Goal: Information Seeking & Learning: Learn about a topic

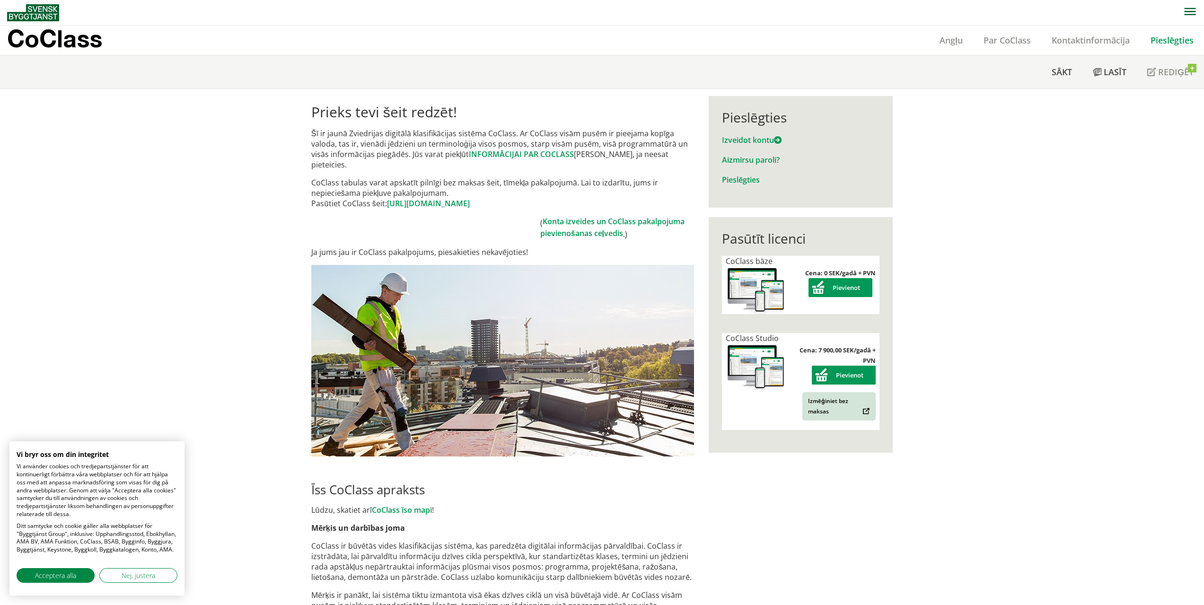
click at [1074, 137] on div "Prieks tevi šeit redzēt! Šī ir jaunā Zviedrijas digitālā klasifikācijas sistēma…" at bounding box center [602, 588] width 1204 height 999
click at [1012, 36] on font "Par CoClass" at bounding box center [1007, 40] width 47 height 11
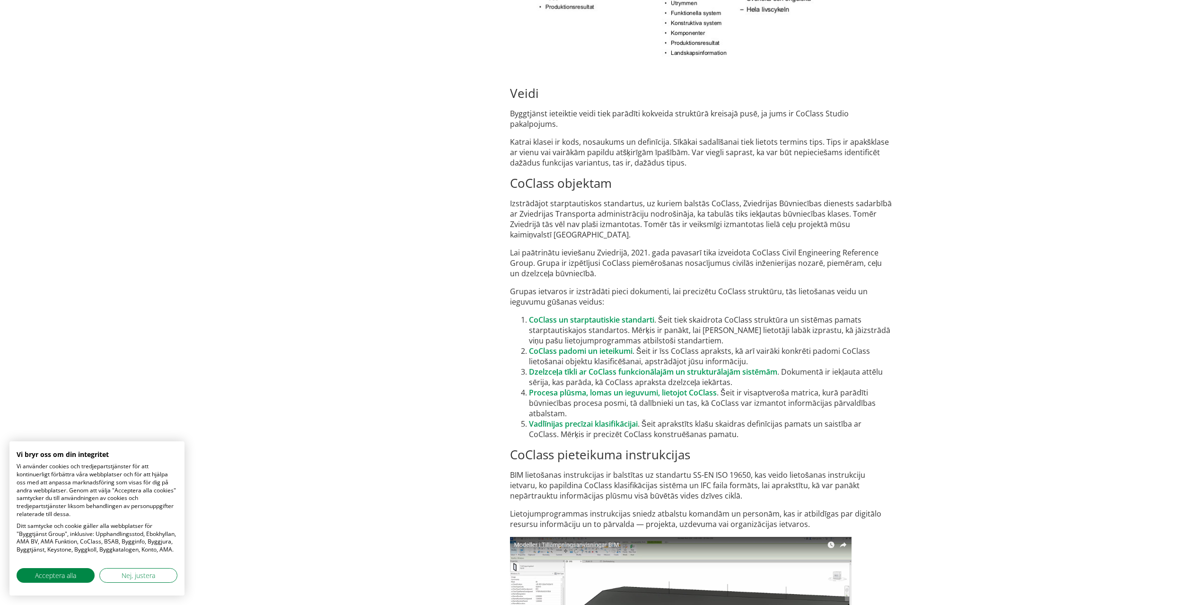
scroll to position [5461, 0]
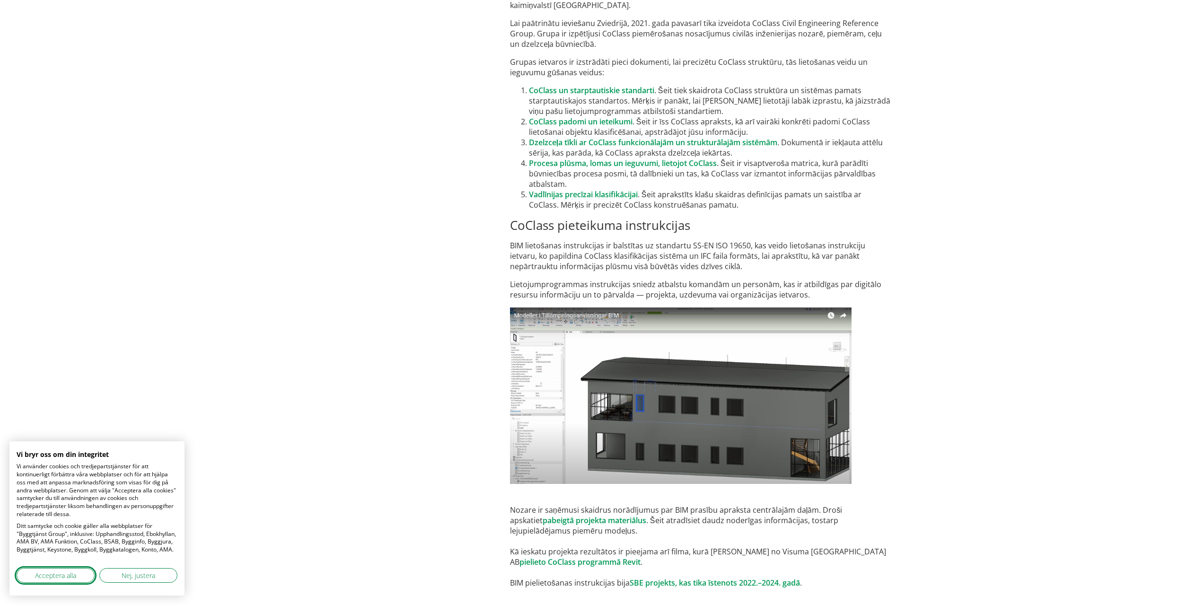
click at [53, 576] on span "Acceptera alla" at bounding box center [55, 576] width 41 height 10
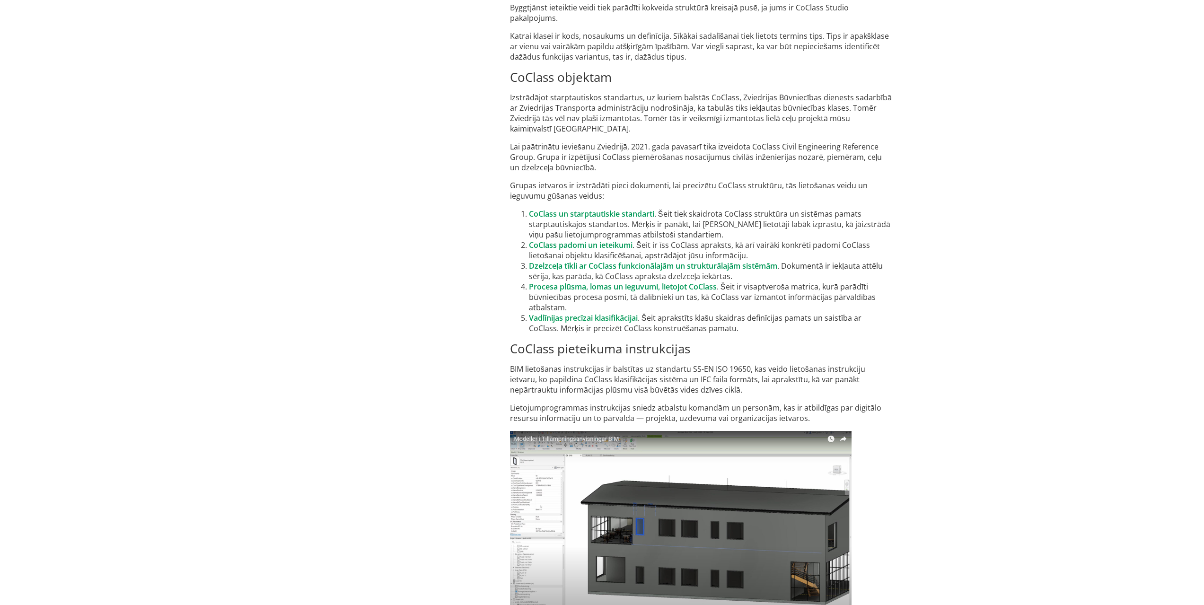
scroll to position [5129, 0]
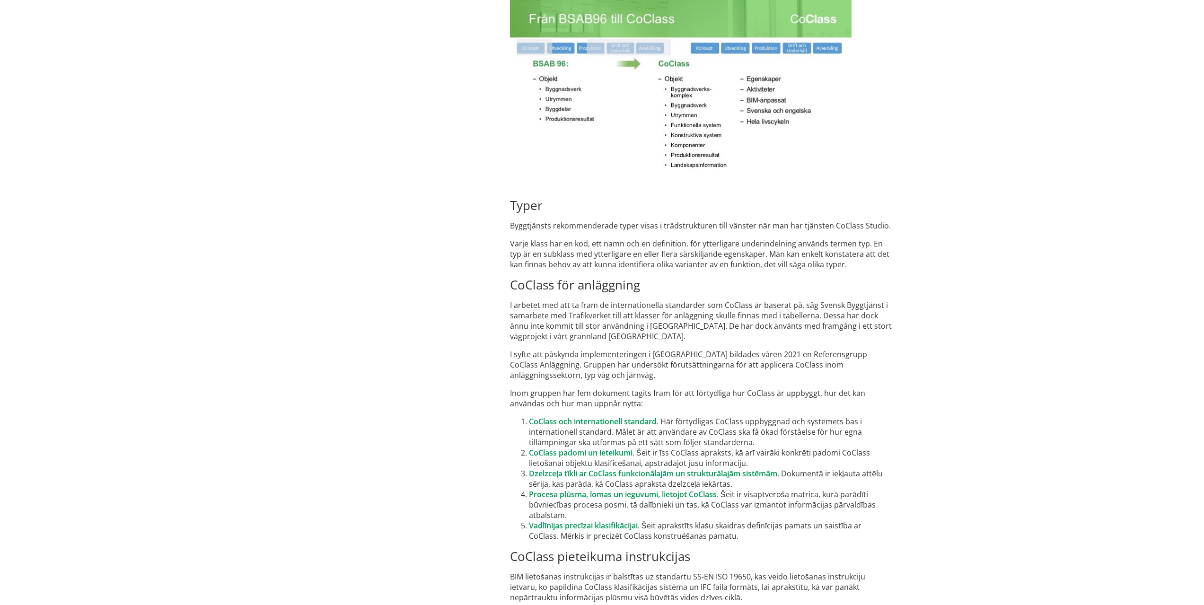
scroll to position [5129, 0]
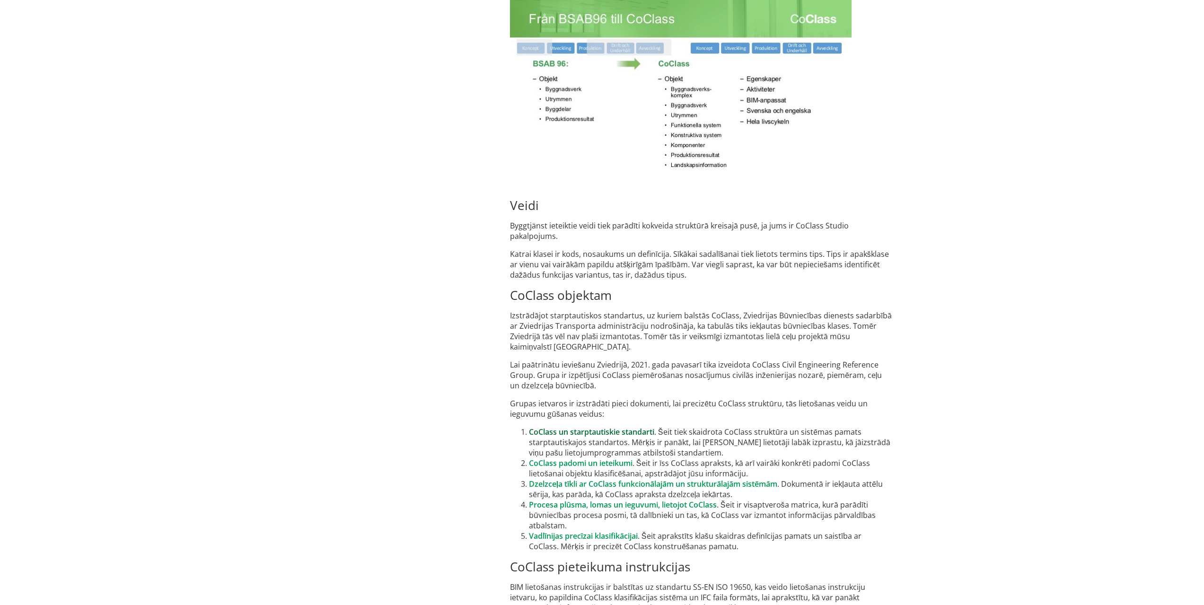
click at [633, 427] on font "CoClass un starptautiskie standarti" at bounding box center [591, 432] width 125 height 10
